Goal: Task Accomplishment & Management: Use online tool/utility

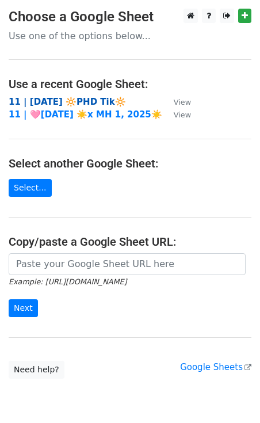
click at [54, 101] on strong "11 | [DATE] 🔆PHD Tik🔆" at bounding box center [67, 102] width 117 height 10
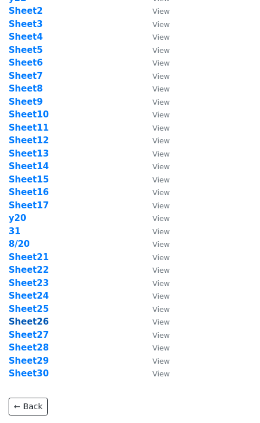
scroll to position [146, 0]
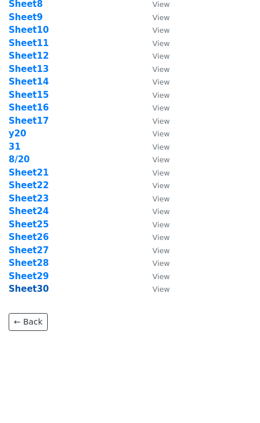
click at [29, 292] on strong "Sheet30" at bounding box center [29, 289] width 40 height 10
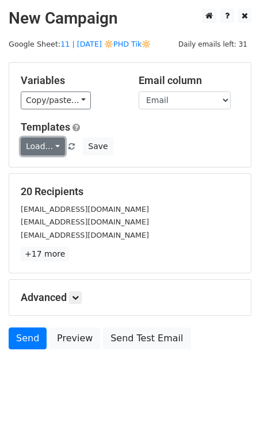
click at [41, 150] on link "Load..." at bounding box center [43, 147] width 44 height 18
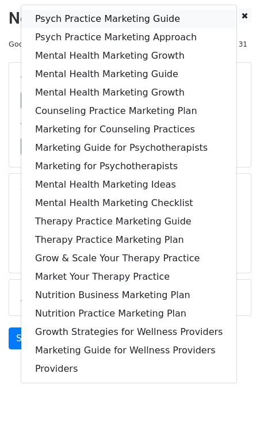
click at [71, 17] on link "Psych Practice Marketing Guide" at bounding box center [128, 19] width 215 height 18
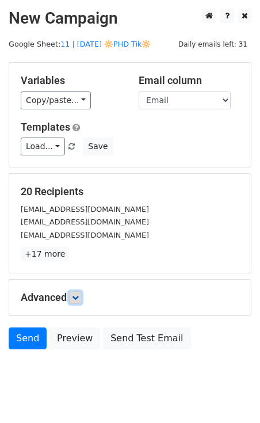
click at [79, 300] on icon at bounding box center [75, 297] width 7 height 7
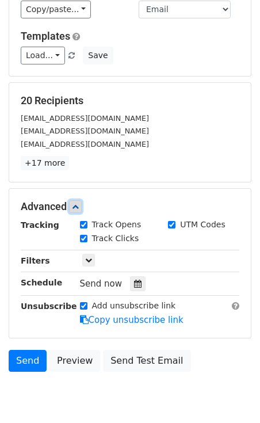
scroll to position [136, 0]
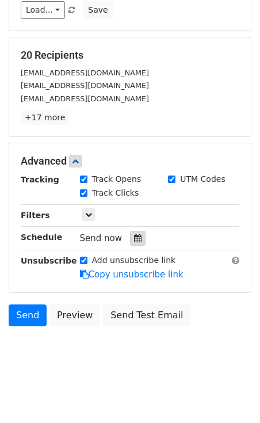
click at [134, 241] on icon at bounding box center [137, 238] width 7 height 8
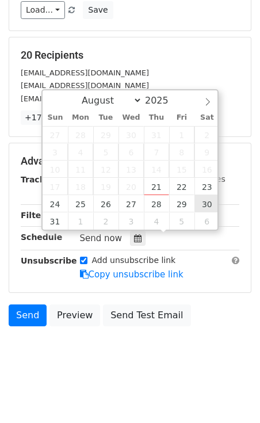
type input "2025-08-30 12:00"
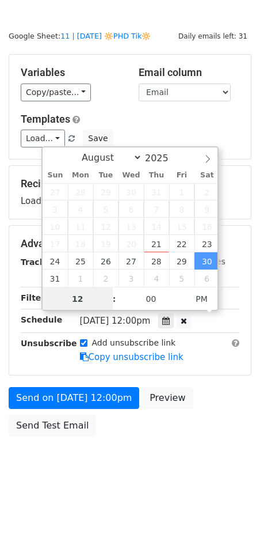
scroll to position [0, 0]
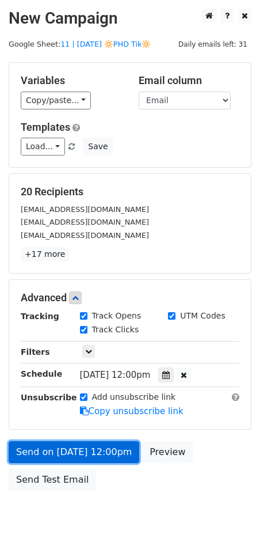
click at [64, 422] on link "Send on Aug 30 at 12:00pm" at bounding box center [74, 452] width 131 height 22
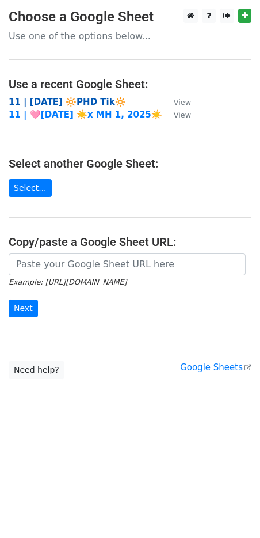
click at [75, 100] on strong "11 | [DATE] 🔆PHD Tik🔆" at bounding box center [67, 102] width 117 height 10
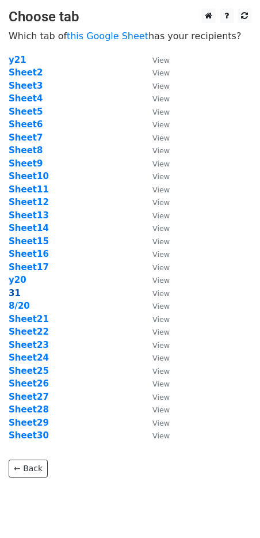
click at [12, 291] on strong "31" at bounding box center [15, 293] width 12 height 10
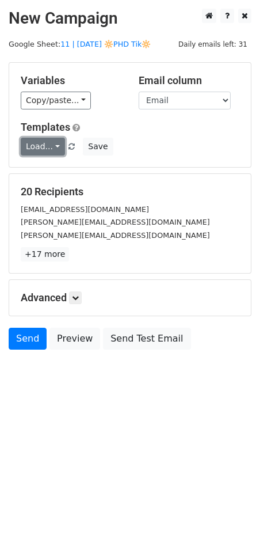
click at [37, 139] on link "Load..." at bounding box center [43, 147] width 44 height 18
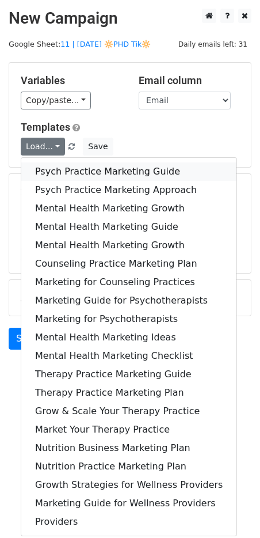
click at [63, 170] on link "Psych Practice Marketing Guide" at bounding box center [128, 171] width 215 height 18
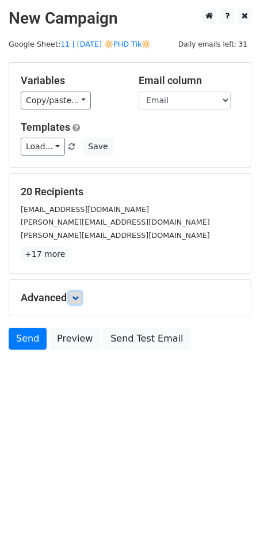
click at [79, 294] on icon at bounding box center [75, 297] width 7 height 7
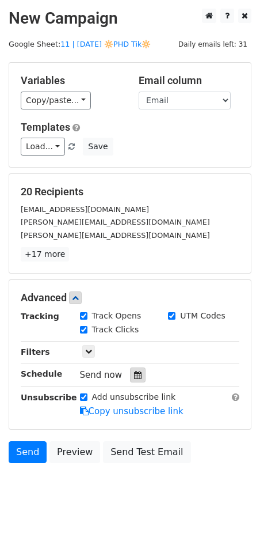
click at [134, 371] on icon at bounding box center [137, 375] width 7 height 8
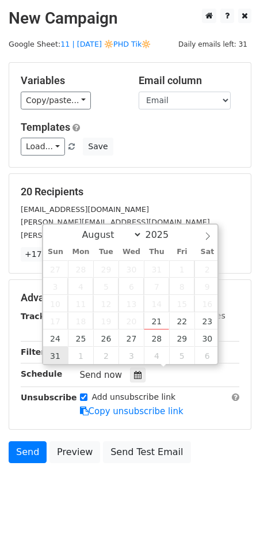
type input "2025-08-31 12:00"
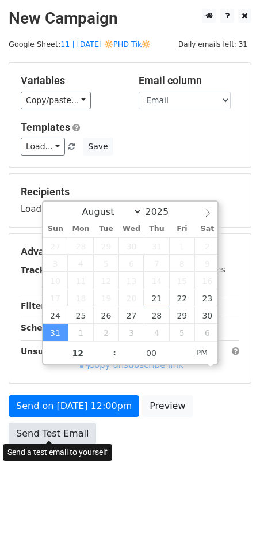
click at [67, 422] on link "Send Test Email" at bounding box center [52, 433] width 87 height 22
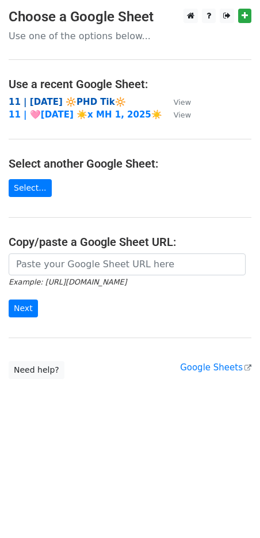
click at [71, 102] on strong "11 | [DATE] 🔆PHD Tik🔆" at bounding box center [67, 102] width 117 height 10
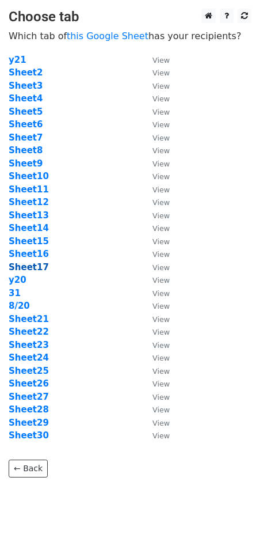
click at [37, 266] on strong "Sheet17" at bounding box center [29, 267] width 40 height 10
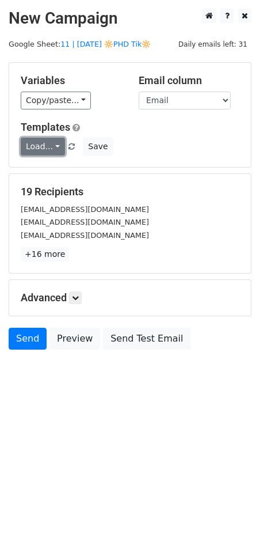
click at [46, 145] on link "Load..." at bounding box center [43, 147] width 44 height 18
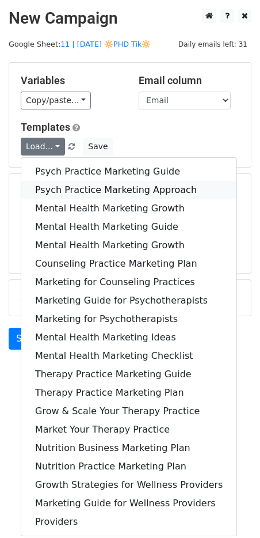
click at [89, 195] on link "Psych Practice Marketing Approach" at bounding box center [128, 190] width 215 height 18
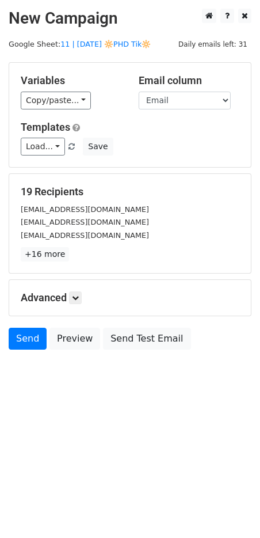
click at [75, 288] on div "Advanced Tracking Track Opens UTM Codes Track Clicks Filters Only include sprea…" at bounding box center [130, 298] width 242 height 36
click at [75, 300] on link at bounding box center [75, 297] width 13 height 13
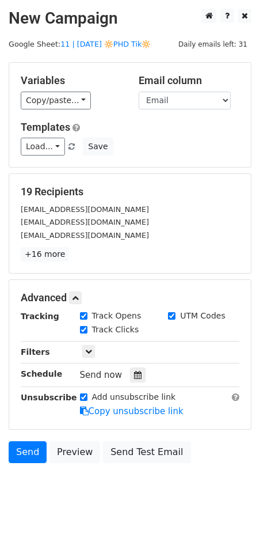
click at [135, 386] on hr at bounding box center [130, 386] width 219 height 1
click at [135, 372] on icon at bounding box center [137, 375] width 7 height 8
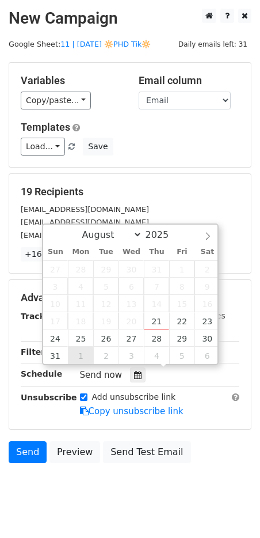
type input "2025-09-01 12:00"
select select "8"
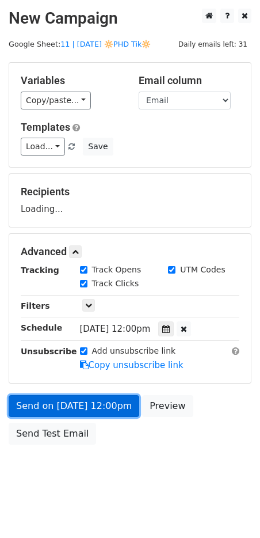
click at [73, 406] on link "Send on Sep 1 at 12:00pm" at bounding box center [74, 406] width 131 height 22
